Goal: Information Seeking & Learning: Learn about a topic

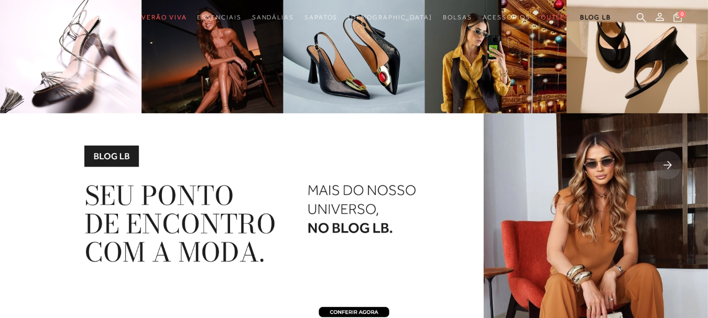
click at [672, 167] on rect at bounding box center [667, 165] width 28 height 28
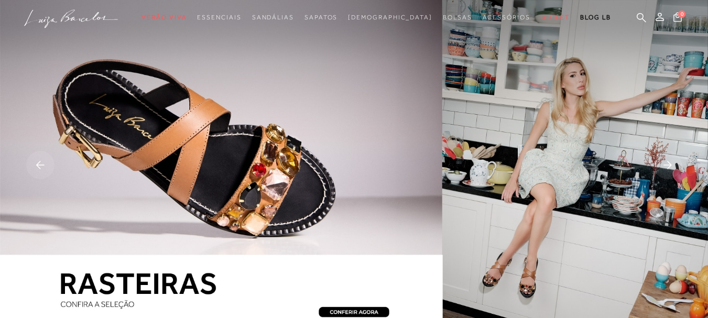
click at [672, 167] on rect at bounding box center [667, 165] width 28 height 28
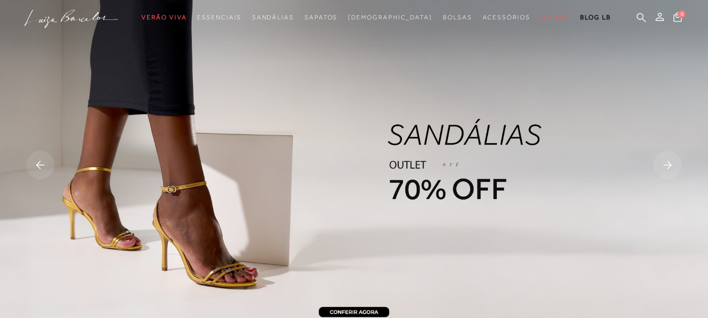
click at [672, 167] on rect at bounding box center [667, 165] width 28 height 28
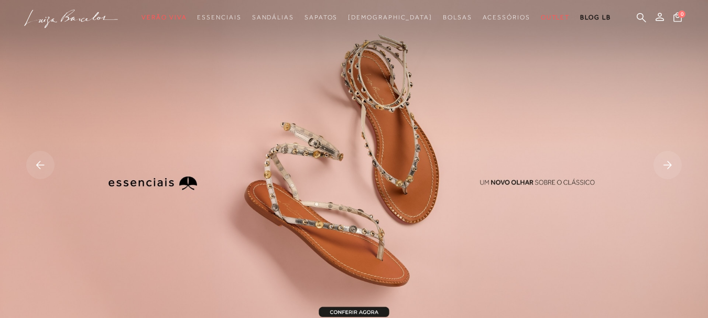
click at [672, 167] on rect at bounding box center [667, 165] width 28 height 28
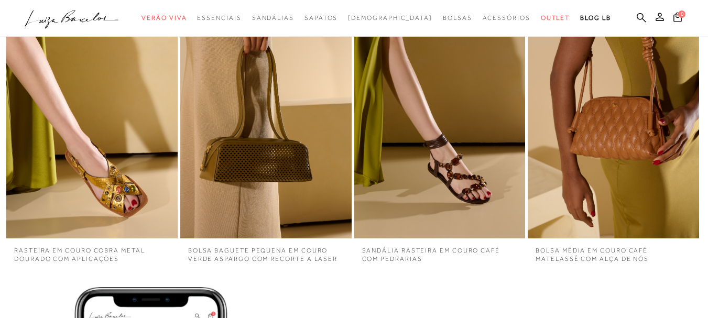
scroll to position [2410, 0]
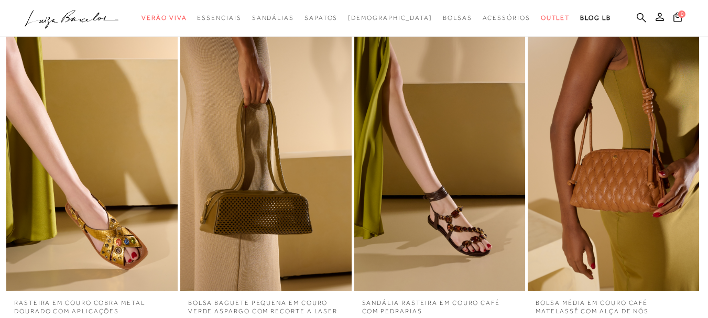
click at [252, 165] on img "2 / 4" at bounding box center [265, 162] width 171 height 257
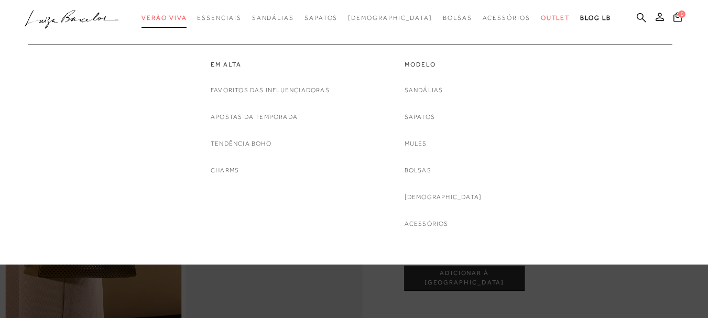
click at [187, 18] on span "Verão Viva" at bounding box center [163, 17] width 45 height 7
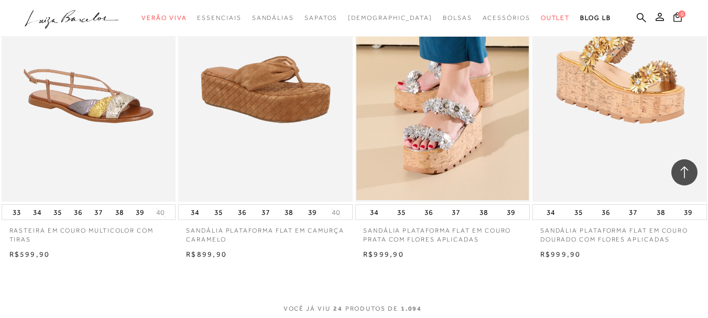
scroll to position [1991, 0]
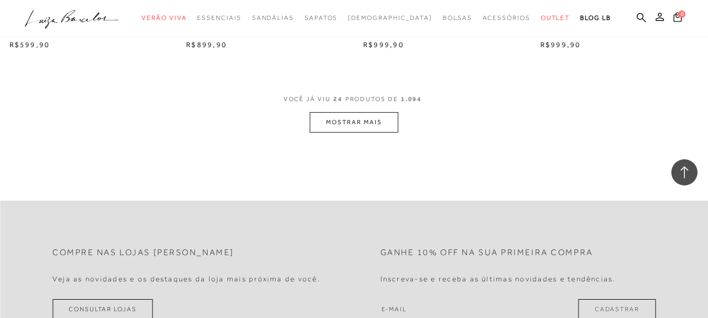
click at [358, 124] on button "MOSTRAR MAIS" at bounding box center [354, 122] width 88 height 20
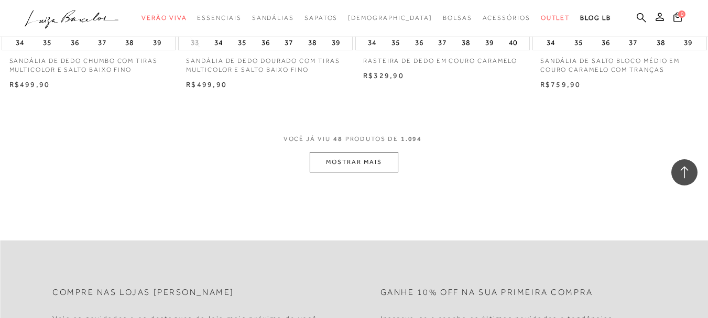
scroll to position [3825, 0]
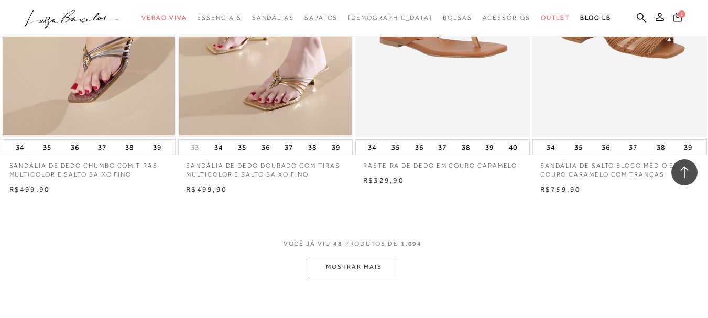
click at [358, 272] on button "MOSTRAR MAIS" at bounding box center [354, 267] width 88 height 20
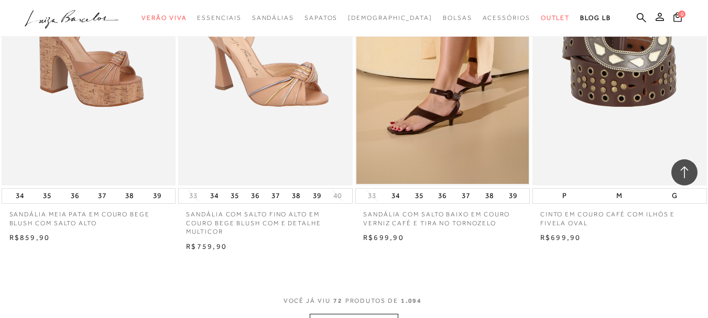
scroll to position [5974, 0]
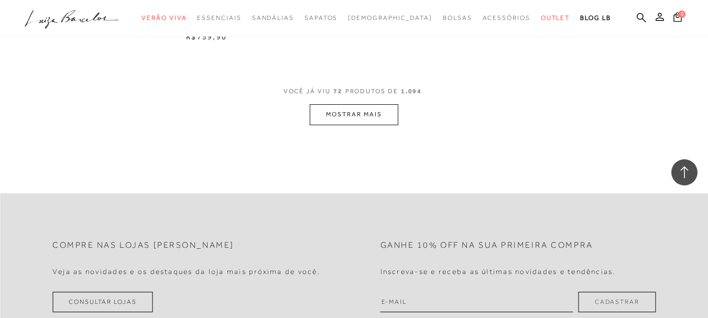
click at [373, 103] on span "VOCÊ JÁ VIU 72 PRODUTOS DE 1.094" at bounding box center [353, 94] width 141 height 19
click at [377, 113] on button "MOSTRAR MAIS" at bounding box center [354, 114] width 88 height 20
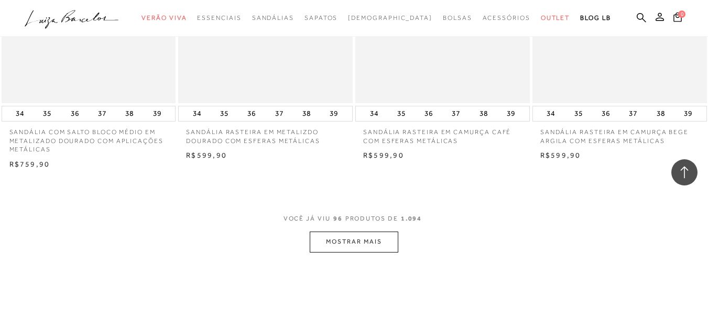
scroll to position [7912, 0]
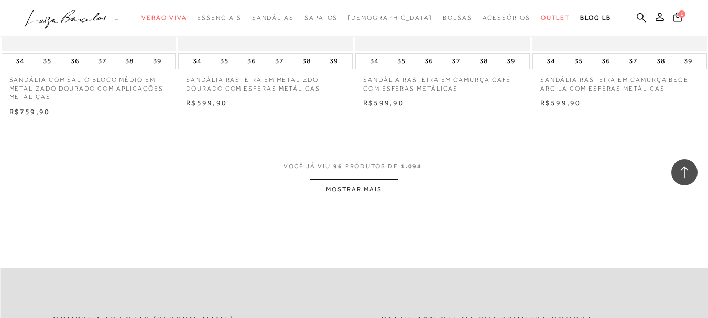
click at [363, 179] on button "MOSTRAR MAIS" at bounding box center [354, 189] width 88 height 20
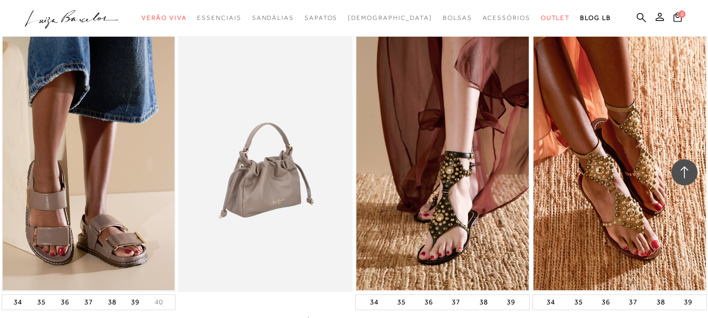
scroll to position [9904, 0]
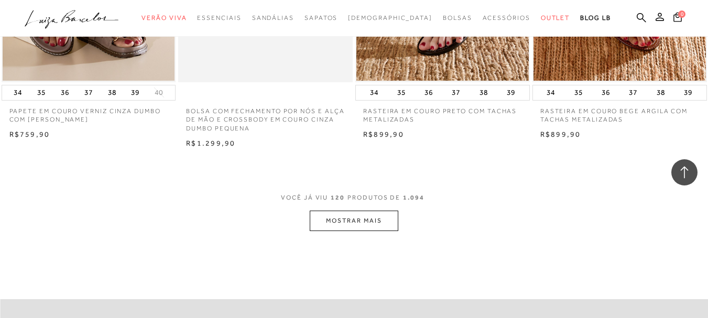
click at [367, 211] on button "MOSTRAR MAIS" at bounding box center [354, 221] width 88 height 20
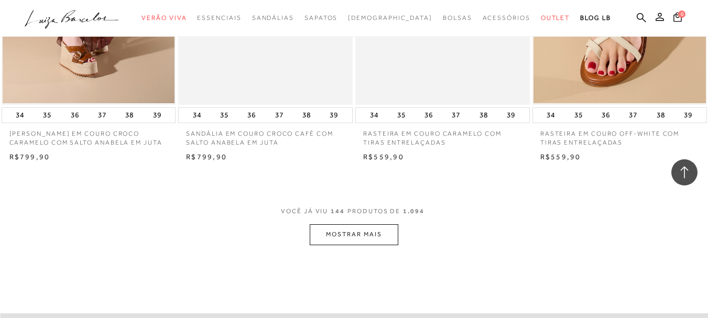
scroll to position [11947, 0]
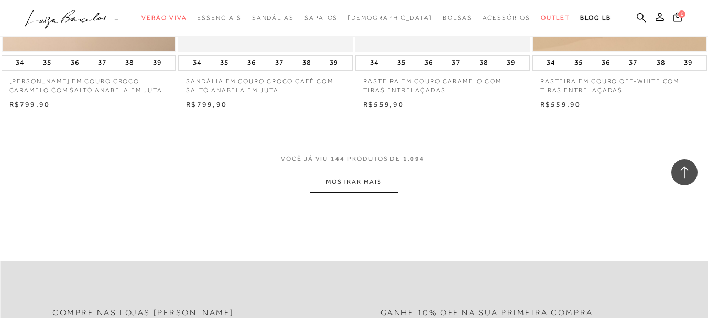
click at [379, 172] on button "MOSTRAR MAIS" at bounding box center [354, 182] width 88 height 20
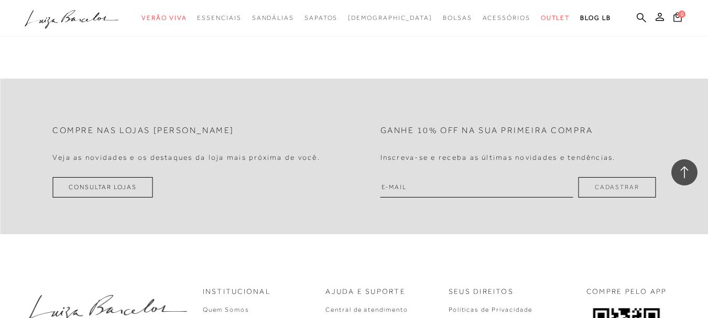
scroll to position [1939, 0]
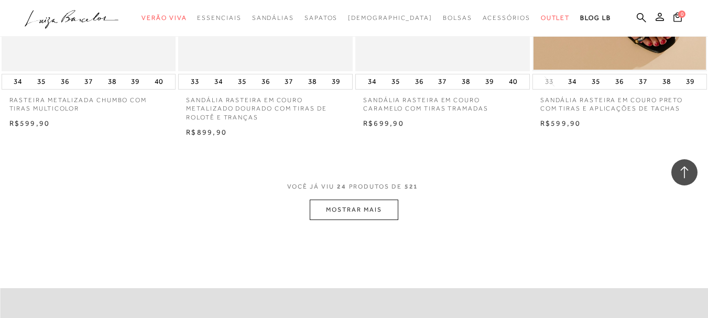
click at [372, 200] on button "MOSTRAR MAIS" at bounding box center [354, 210] width 88 height 20
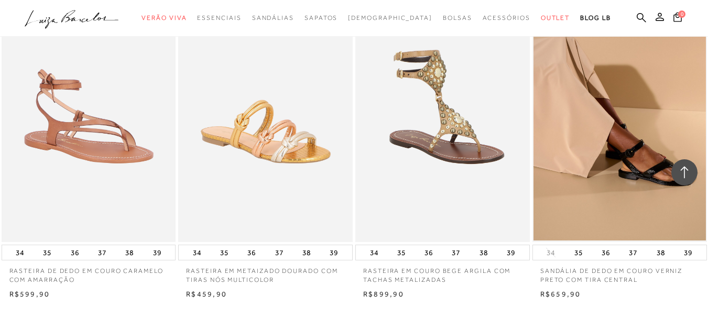
scroll to position [3982, 0]
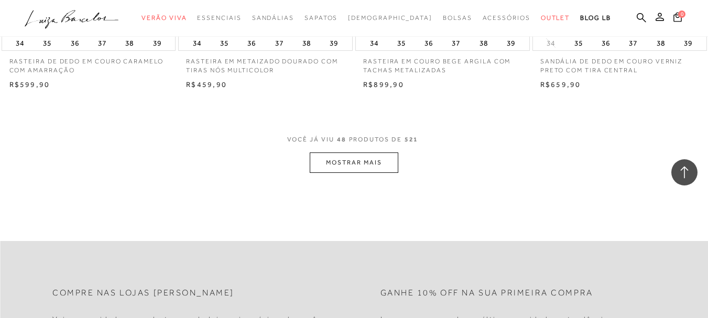
click at [366, 152] on button "MOSTRAR MAIS" at bounding box center [354, 162] width 88 height 20
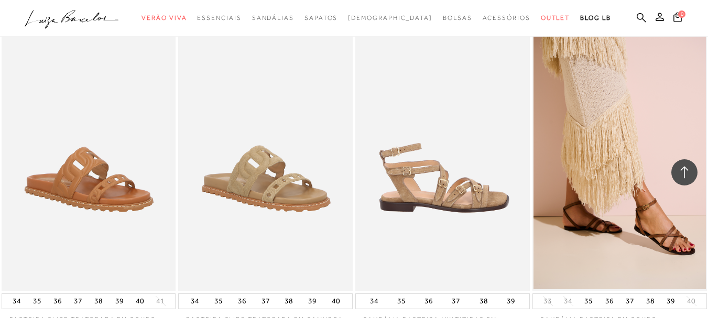
scroll to position [5921, 0]
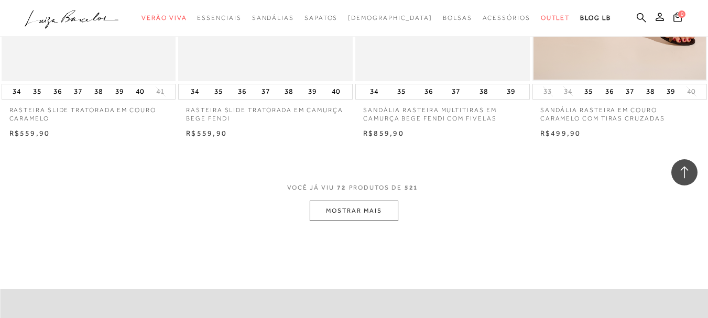
click at [380, 201] on button "MOSTRAR MAIS" at bounding box center [354, 211] width 88 height 20
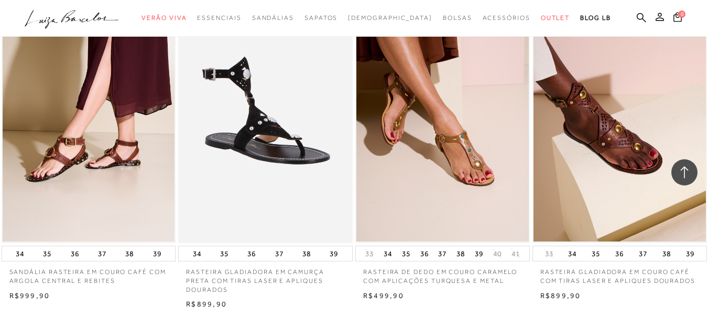
scroll to position [7965, 0]
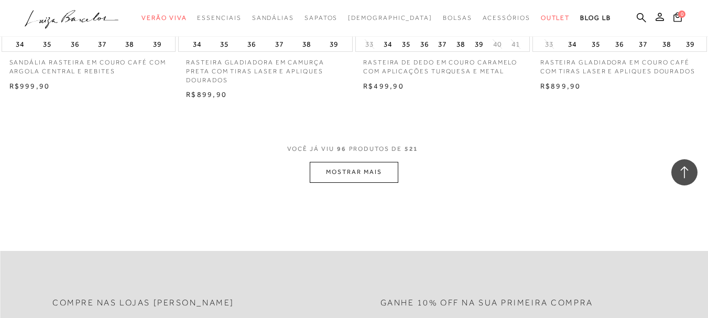
click at [355, 162] on button "MOSTRAR MAIS" at bounding box center [354, 172] width 88 height 20
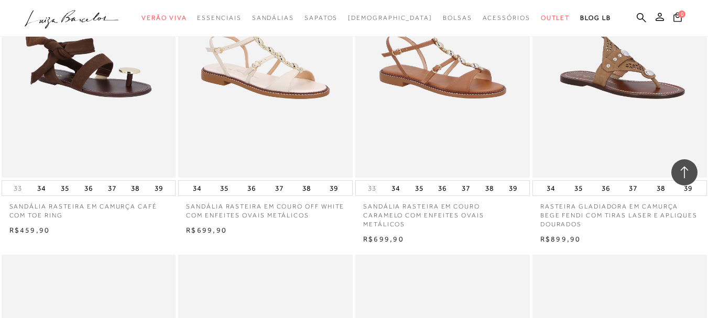
scroll to position [8384, 0]
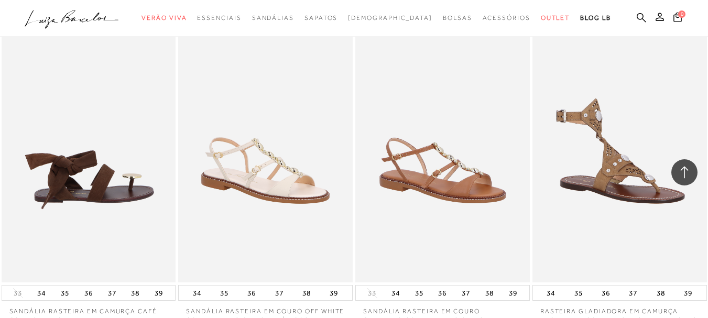
click at [104, 179] on img at bounding box center [89, 151] width 173 height 261
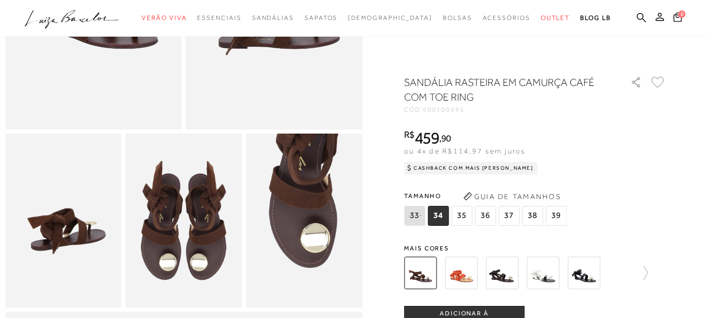
scroll to position [314, 0]
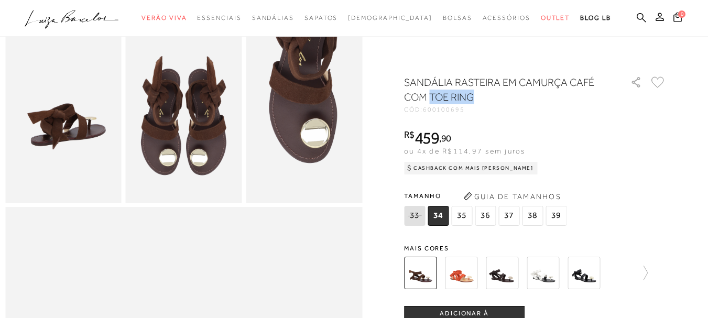
drag, startPoint x: 435, startPoint y: 96, endPoint x: 490, endPoint y: 101, distance: 55.2
click at [490, 101] on h1 "SANDÁLIA RASTEIRA EM CAMURÇA CAFÉ COM TOE RING" at bounding box center [502, 89] width 197 height 29
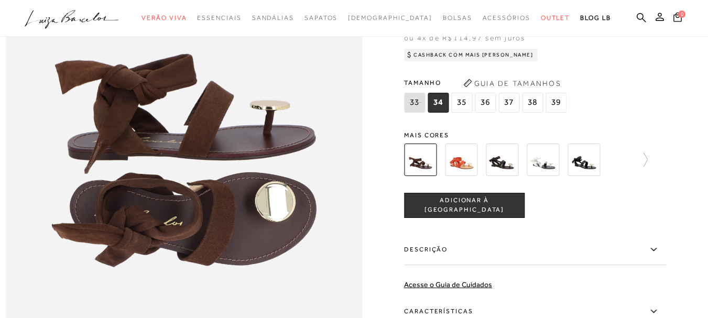
scroll to position [524, 0]
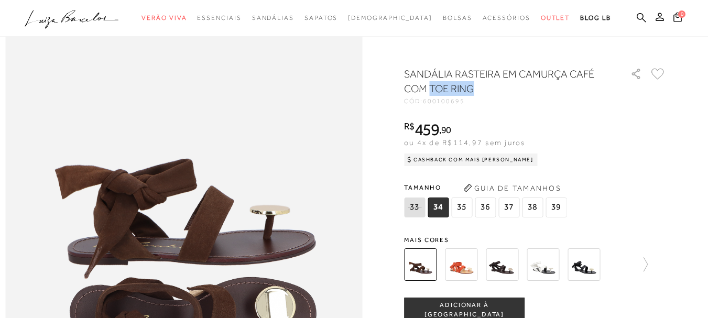
copy h1 "TOE RING"
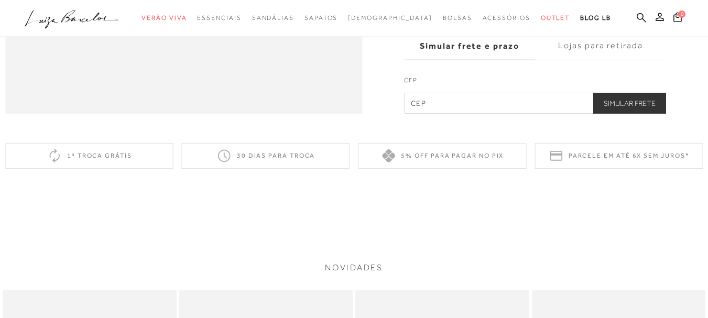
scroll to position [786, 0]
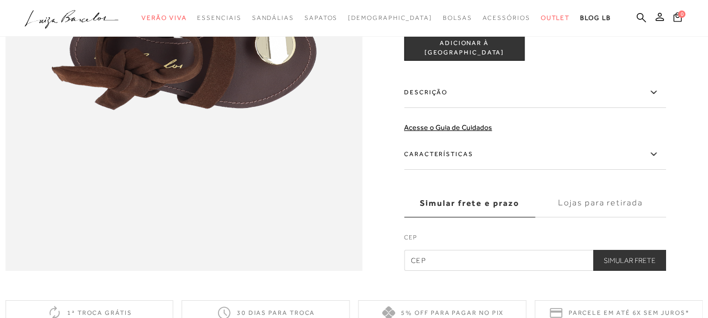
click at [446, 170] on label "Características" at bounding box center [535, 154] width 262 height 30
click at [0, 0] on input "Características" at bounding box center [0, 0] width 0 height 0
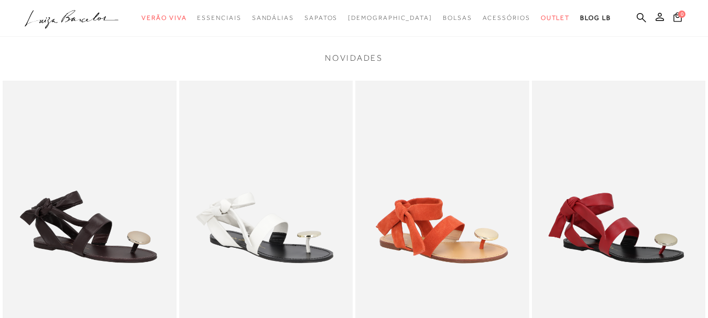
scroll to position [1362, 0]
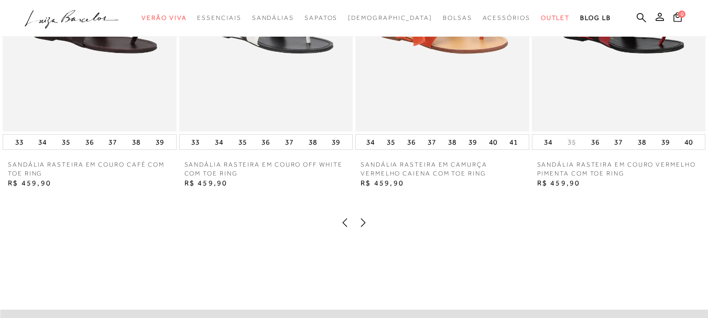
click at [421, 91] on img at bounding box center [442, 1] width 174 height 260
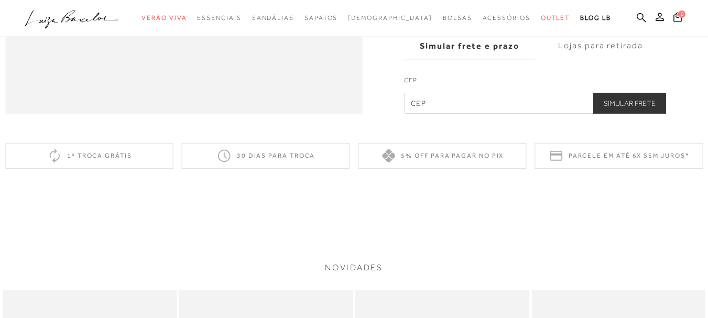
scroll to position [734, 0]
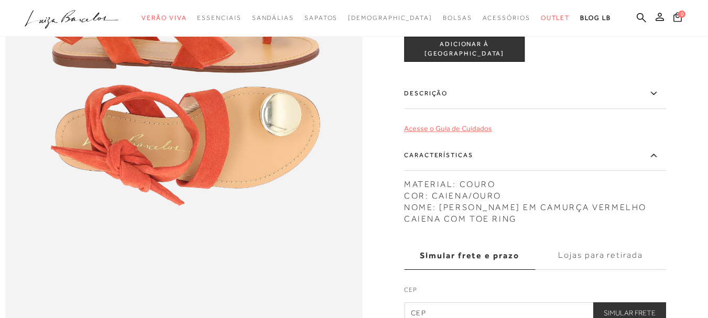
click at [479, 133] on link "Acesse o Guia de Cuidados" at bounding box center [448, 128] width 88 height 8
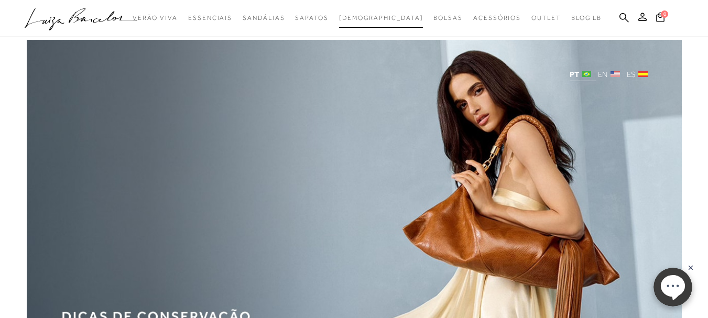
click at [384, 18] on span "[DEMOGRAPHIC_DATA]" at bounding box center [381, 17] width 84 height 7
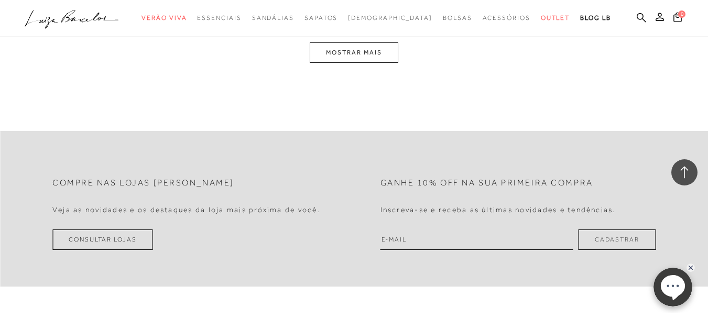
scroll to position [2290, 0]
